Goal: Browse casually

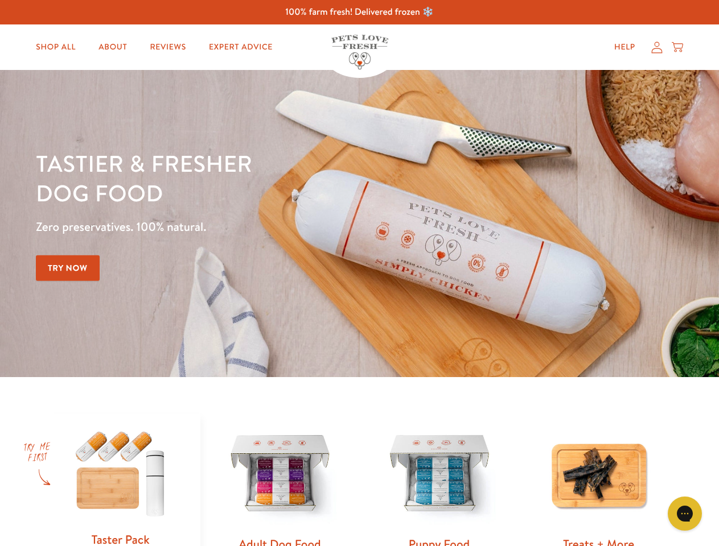
click at [359, 273] on div "Tastier & fresher dog food Zero preservatives. 100% natural. Try Now" at bounding box center [251, 224] width 431 height 150
click at [685, 514] on icon "Gorgias live chat" at bounding box center [684, 513] width 11 height 11
